Goal: Task Accomplishment & Management: Manage account settings

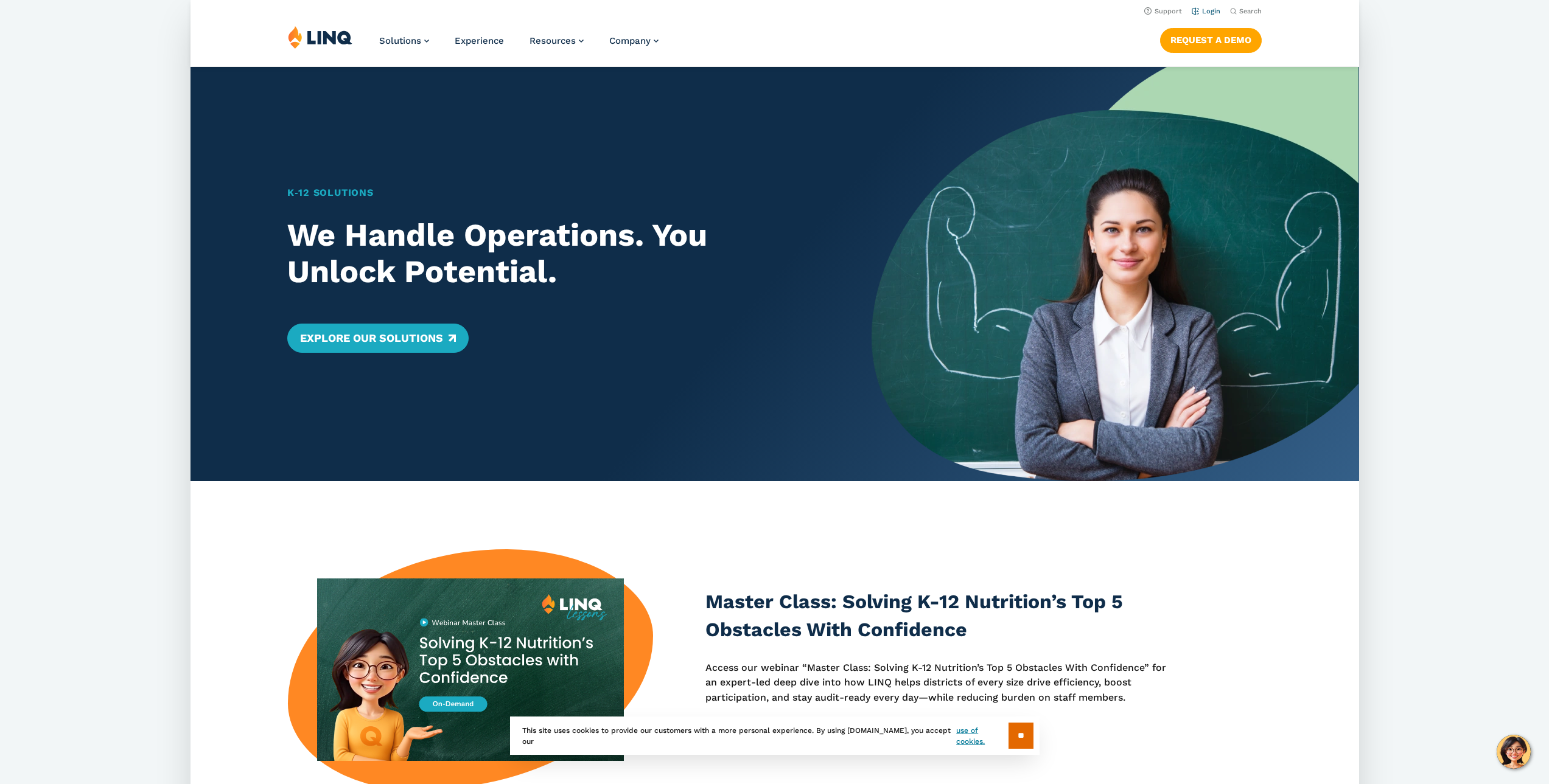
click at [1206, 13] on link "Login" at bounding box center [1206, 11] width 29 height 7
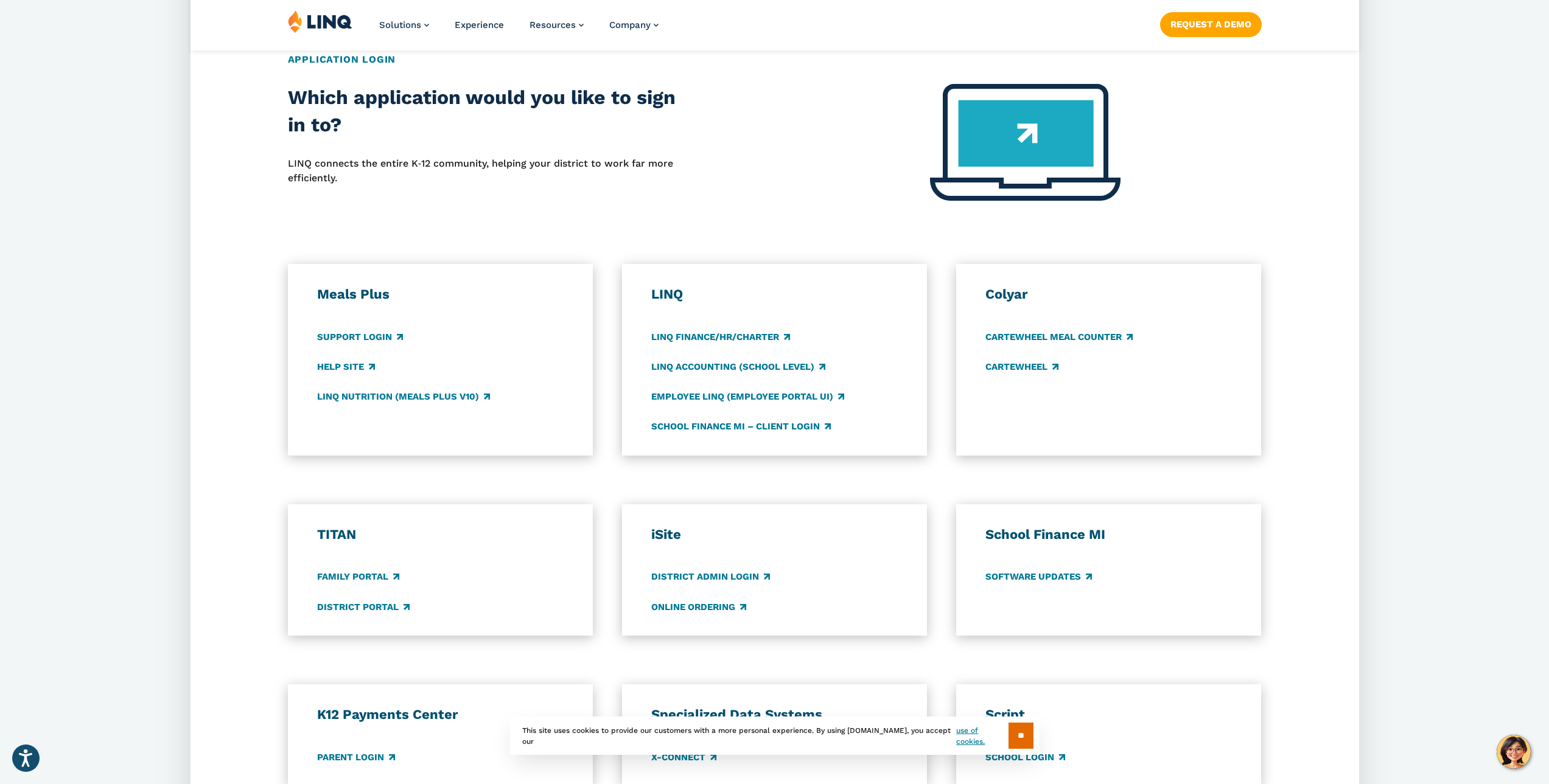
scroll to position [486, 0]
